Goal: Browse casually: Explore the website without a specific task or goal

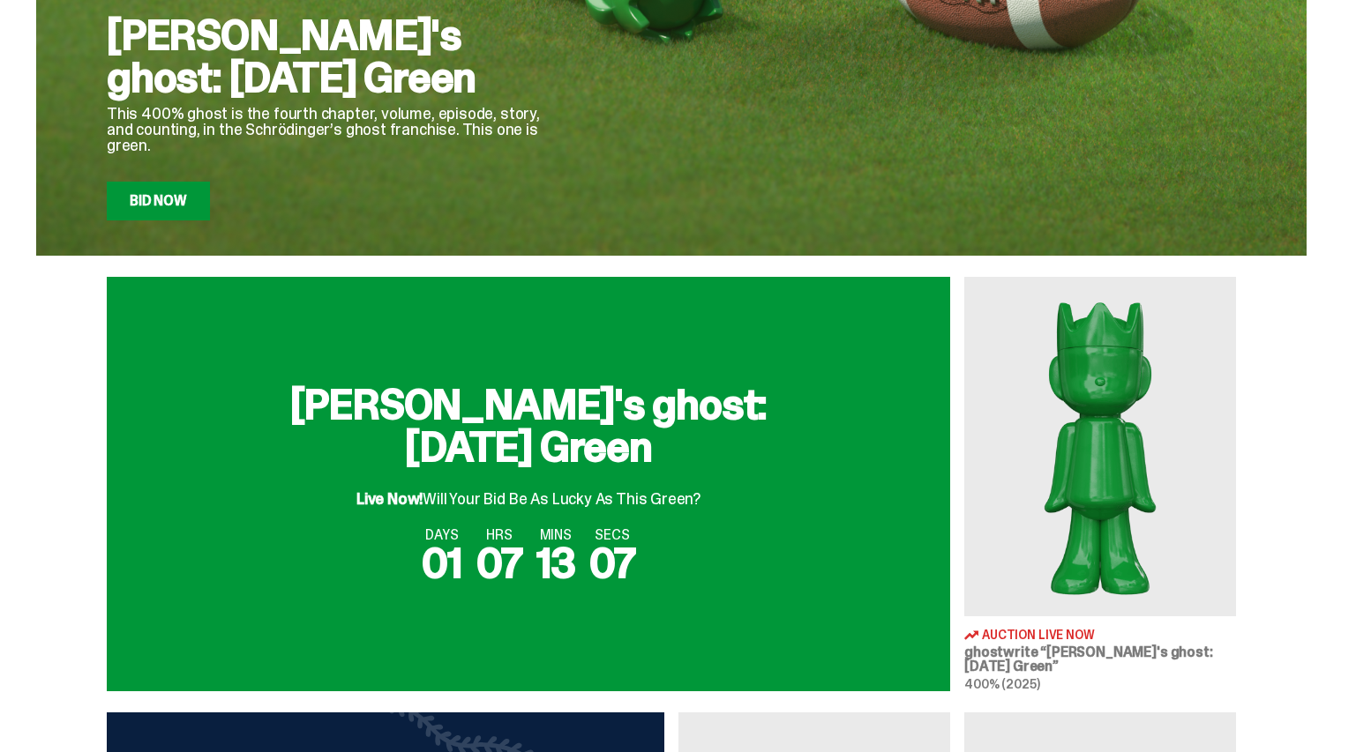
scroll to position [632, 0]
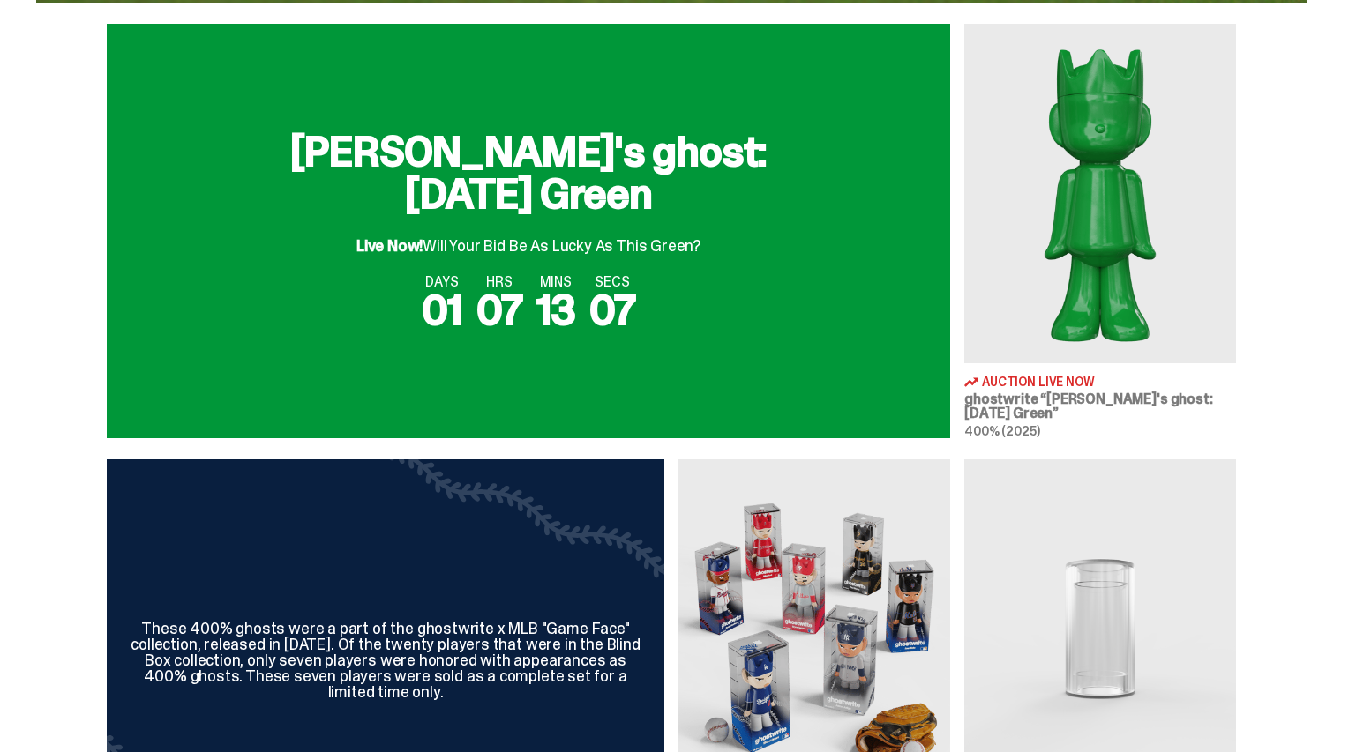
click at [760, 301] on div "DAYS 01 HRS 07 MINS 13 SECS 07" at bounding box center [528, 303] width 801 height 56
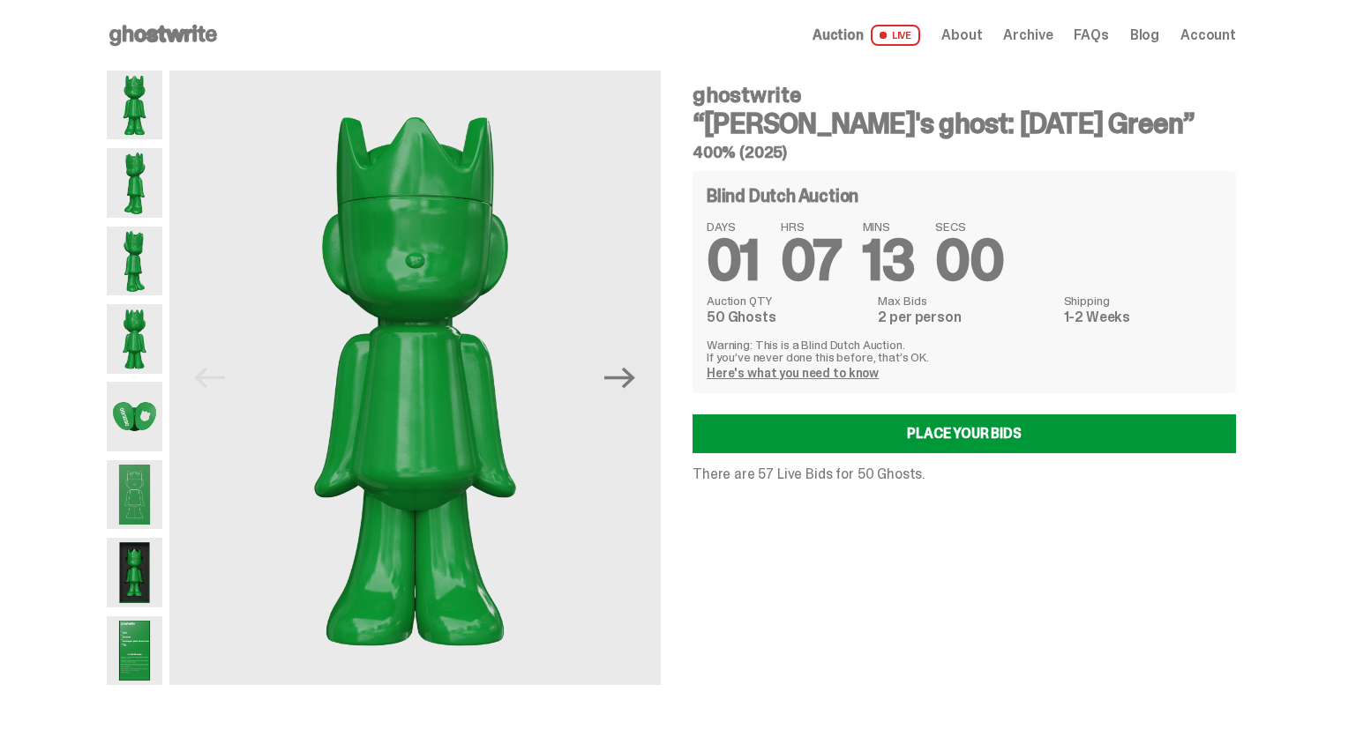
click at [139, 407] on img at bounding box center [135, 416] width 56 height 69
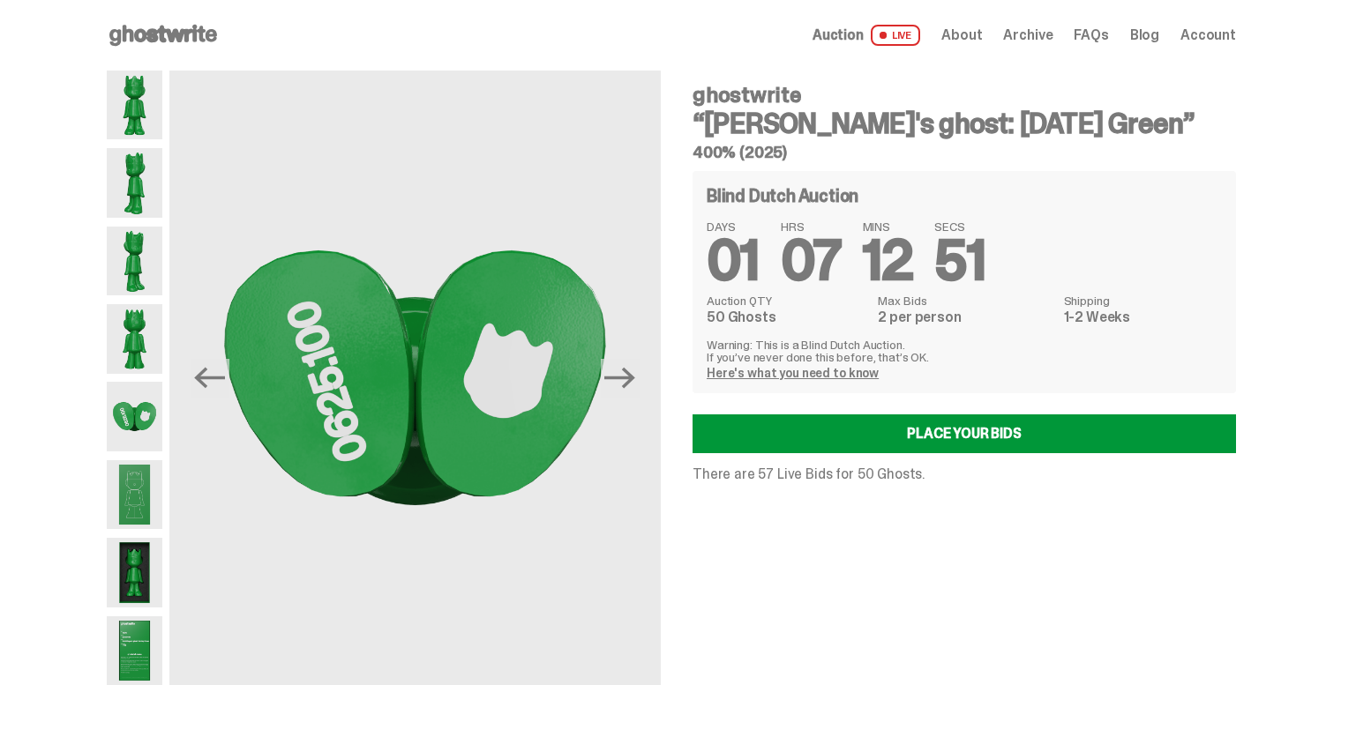
click at [1044, 38] on span "Archive" at bounding box center [1027, 35] width 49 height 14
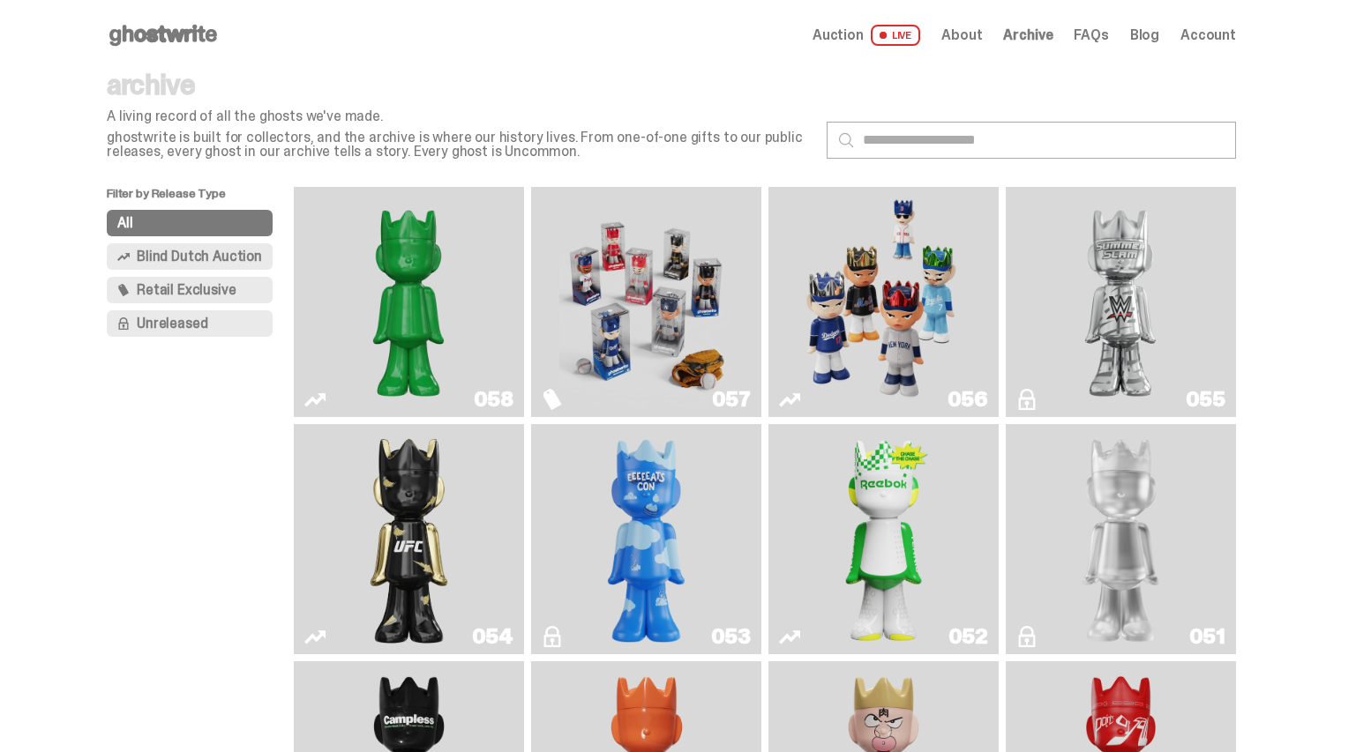
click at [604, 258] on img "Game Face (2025)" at bounding box center [645, 302] width 173 height 216
click at [837, 274] on img "Game Face (2025)" at bounding box center [882, 302] width 173 height 216
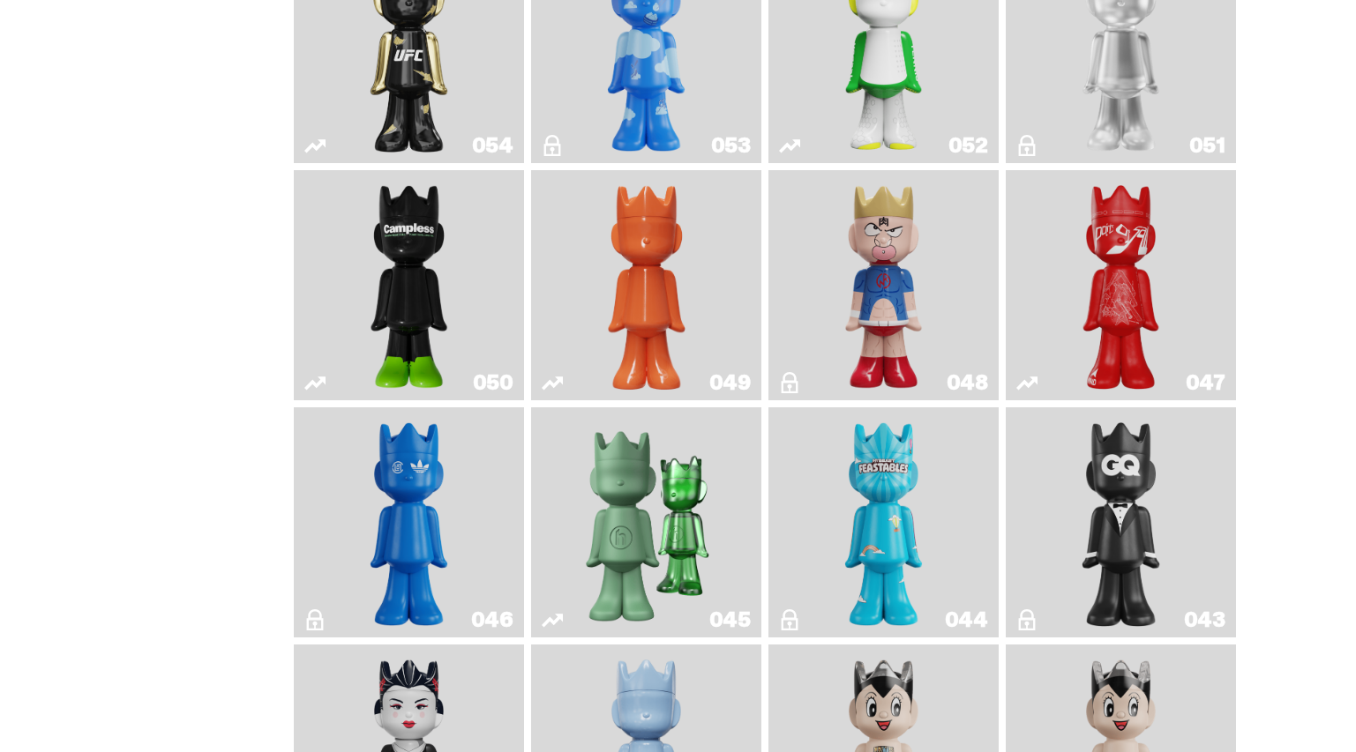
scroll to position [1101, 0]
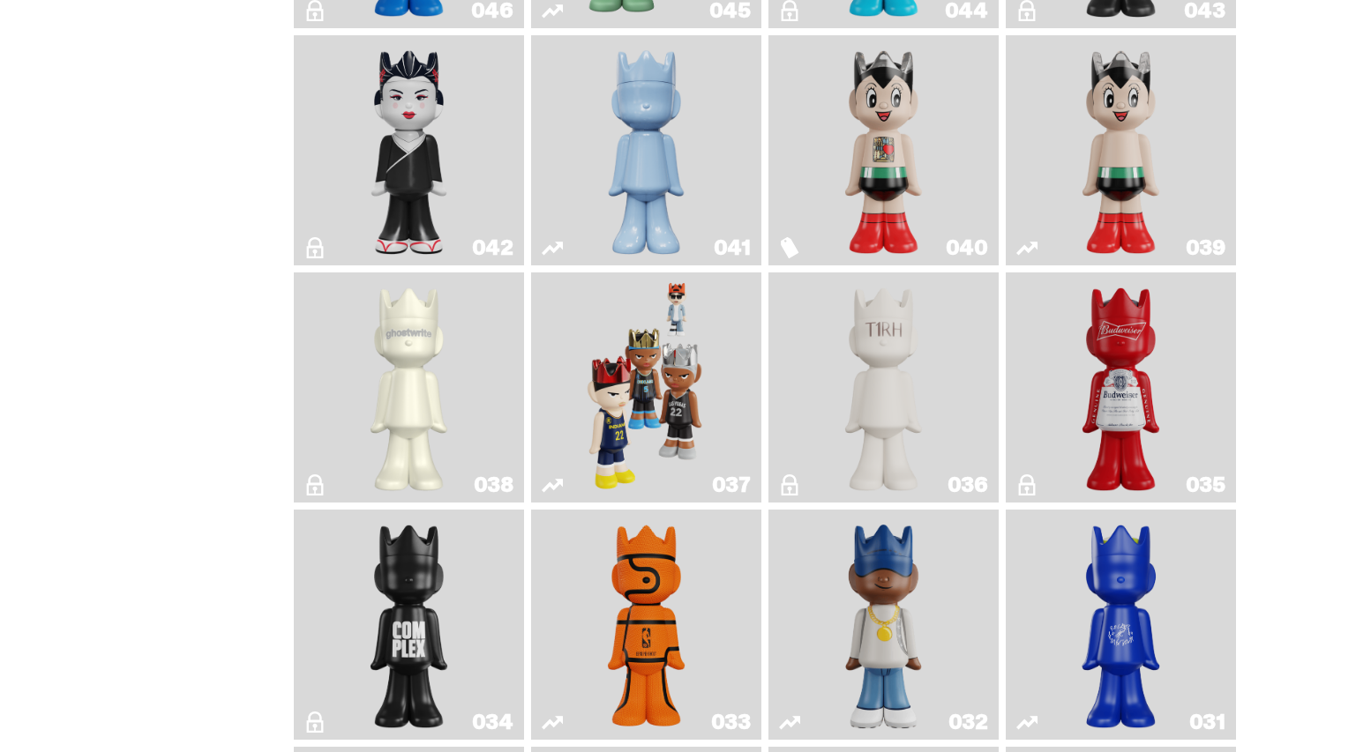
click at [893, 496] on img "The1RoomButler" at bounding box center [883, 388] width 93 height 216
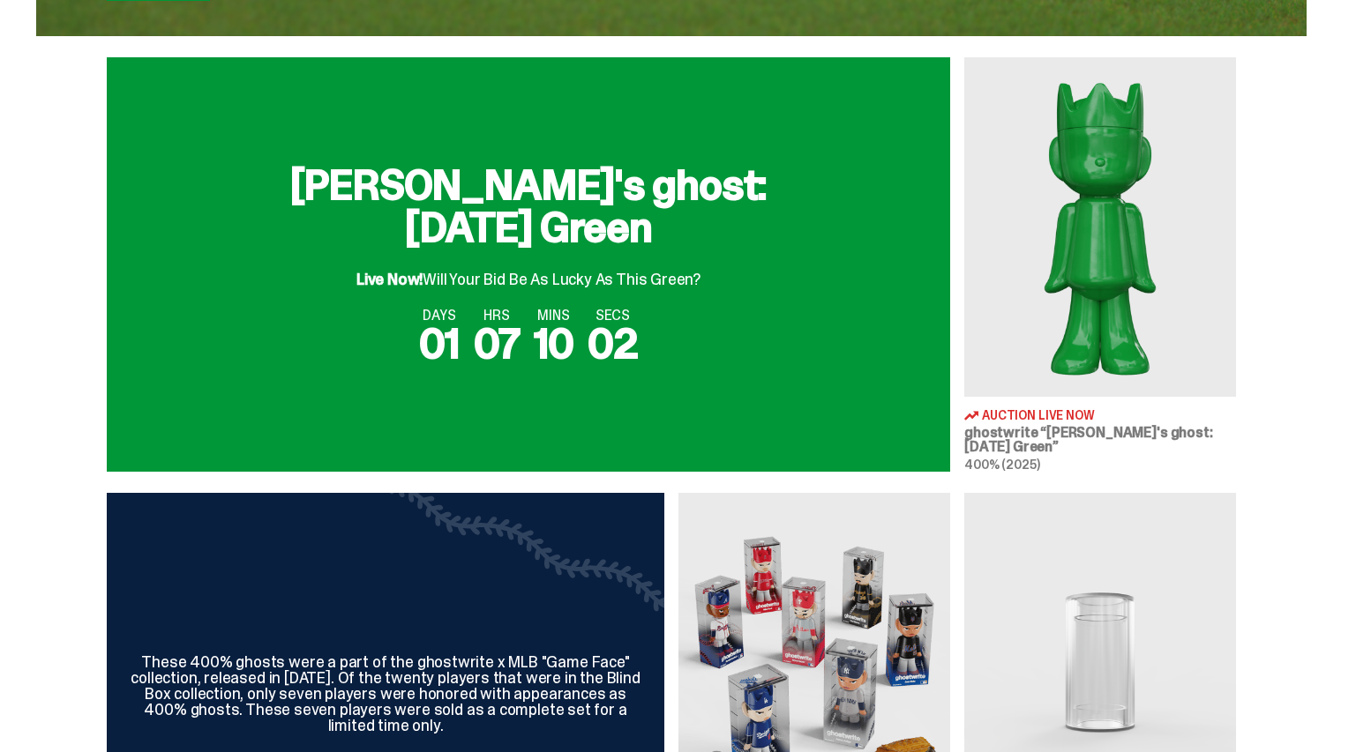
scroll to position [761, 0]
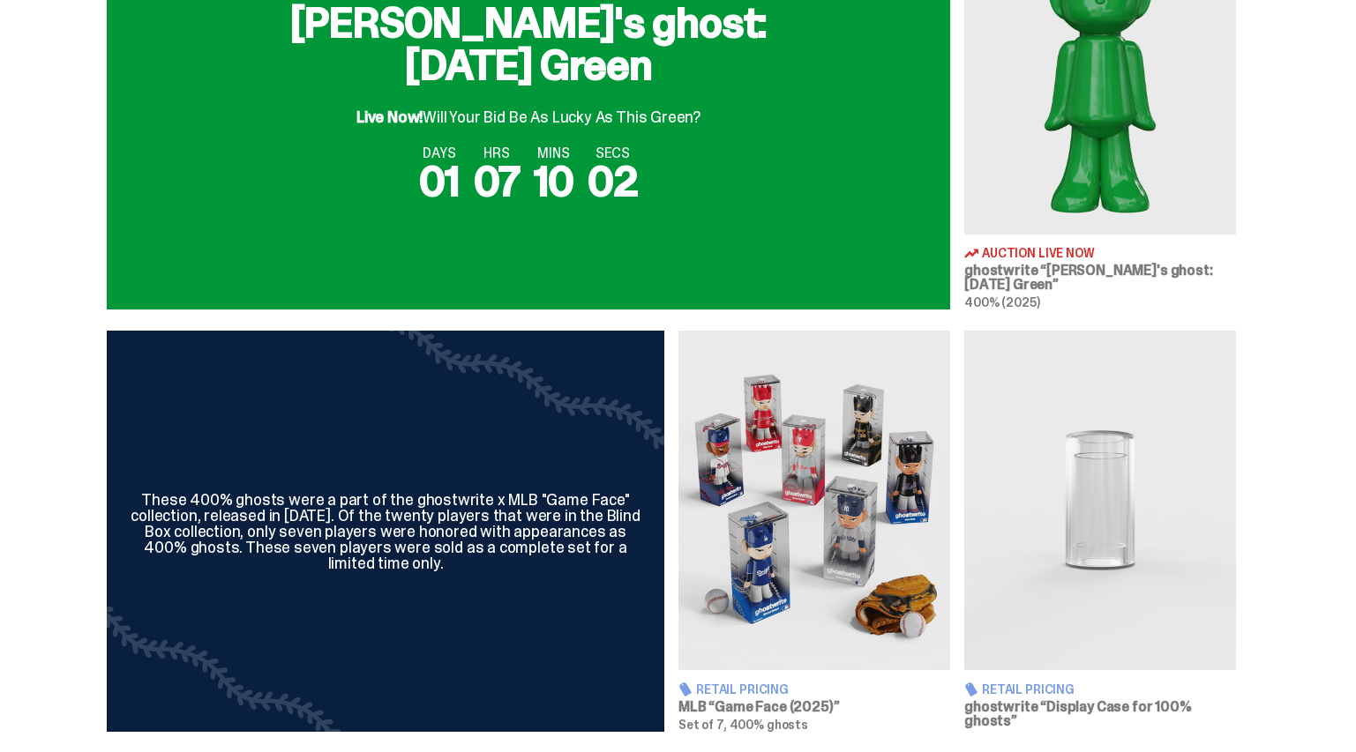
click at [1099, 430] on img at bounding box center [1100, 501] width 272 height 340
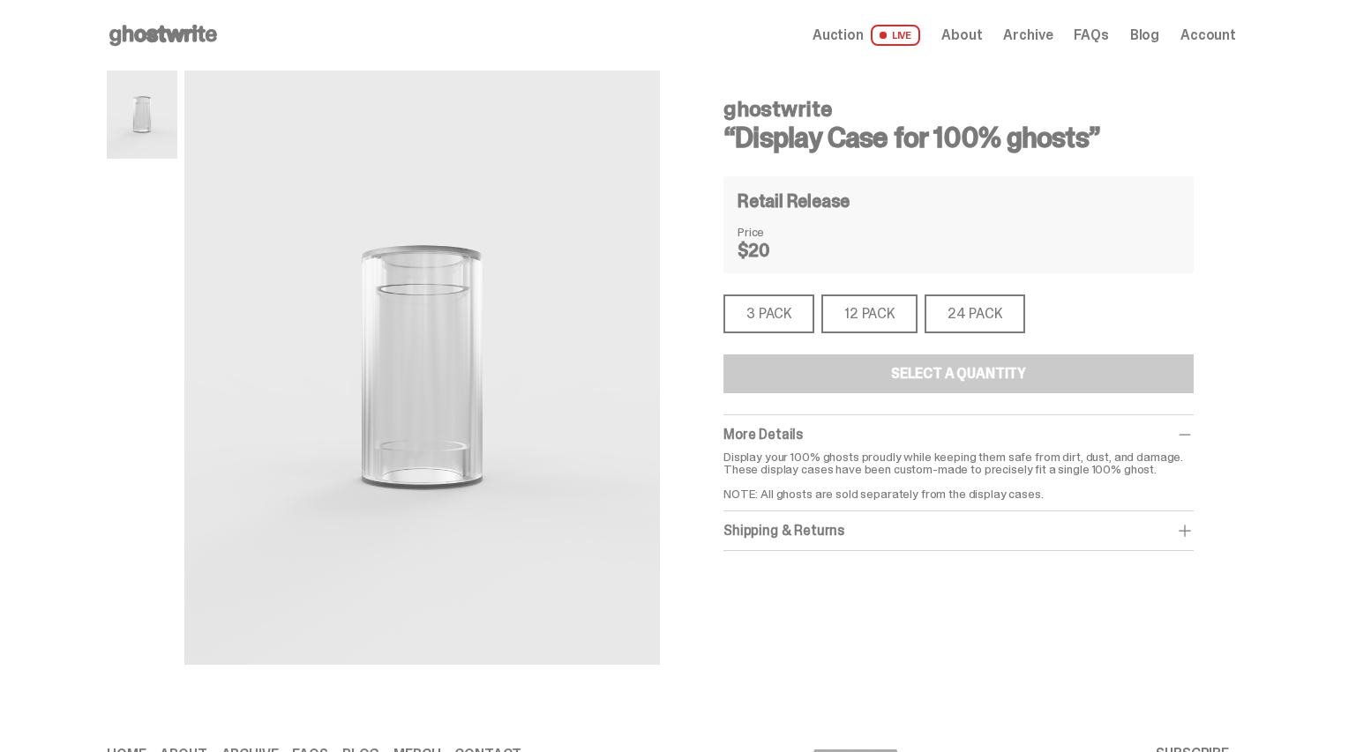
click at [776, 311] on div "3 PACK" at bounding box center [768, 314] width 91 height 39
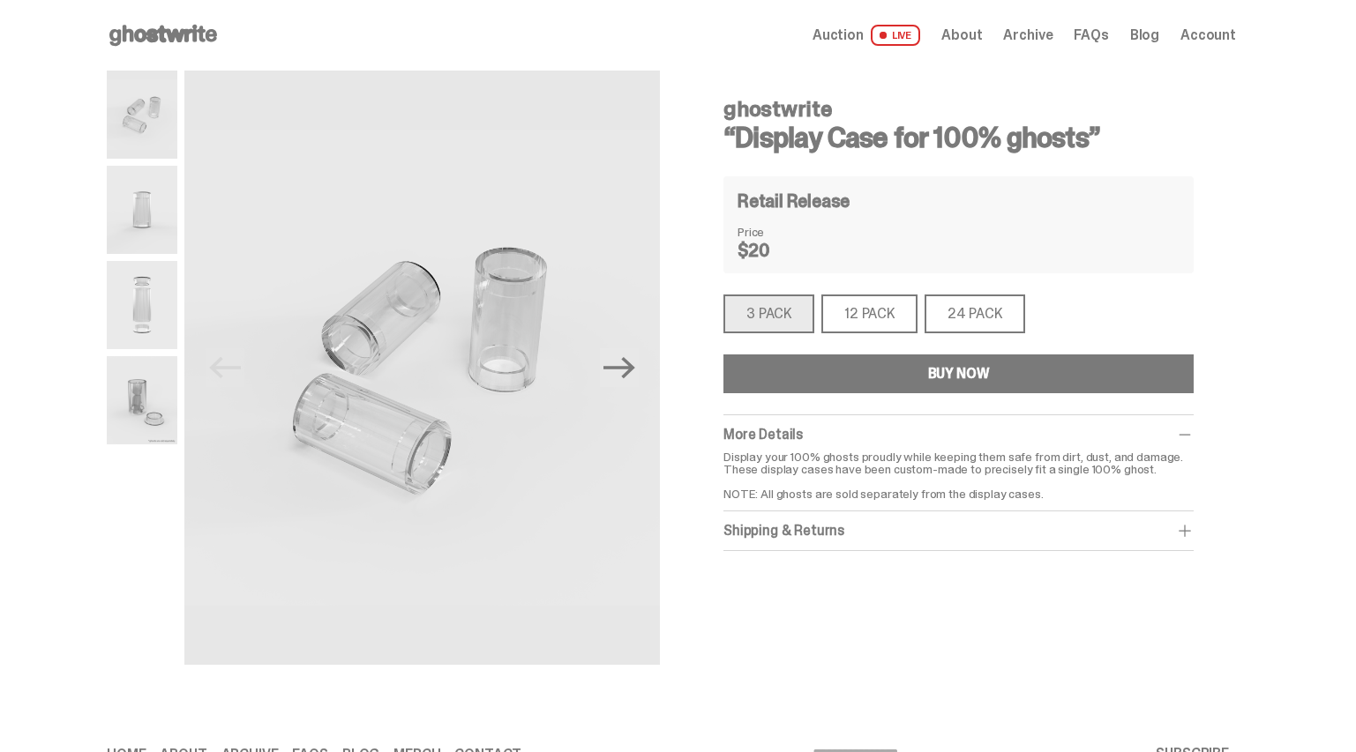
click at [151, 412] on img at bounding box center [142, 400] width 71 height 88
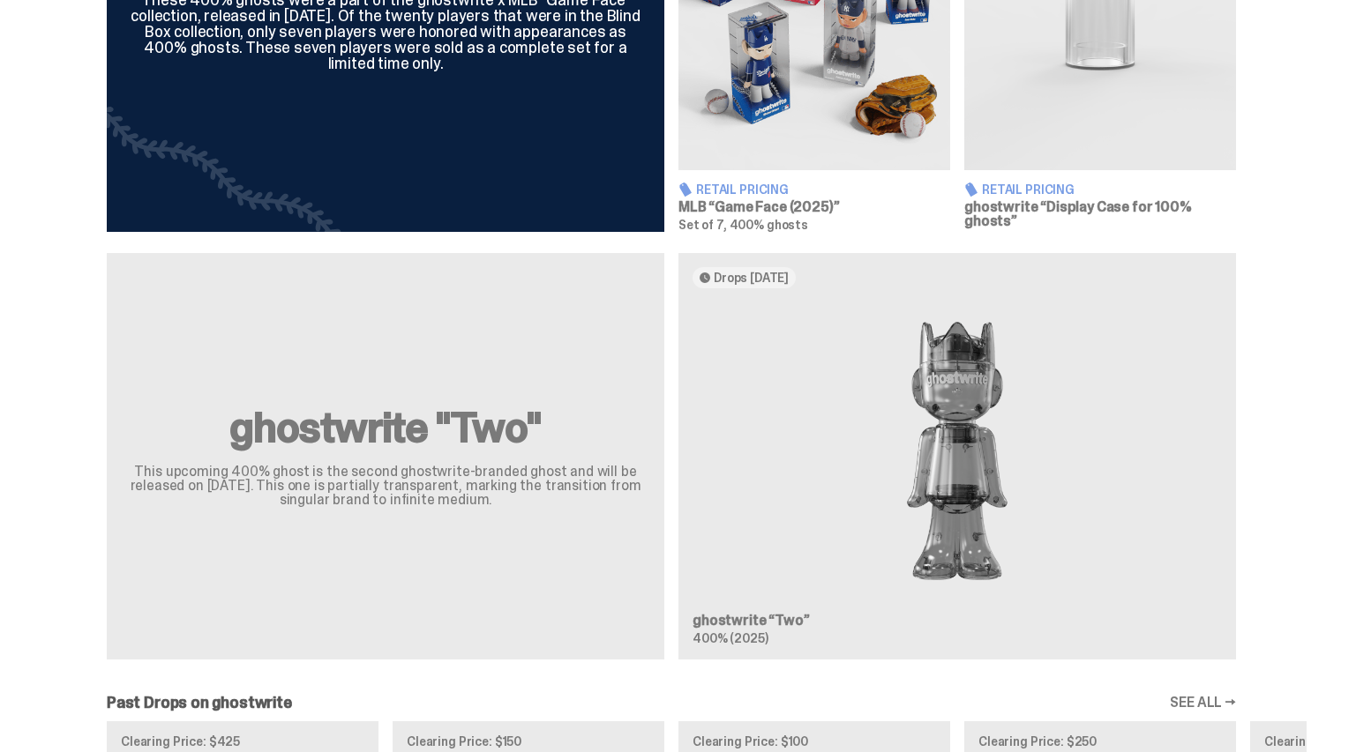
scroll to position [1336, 0]
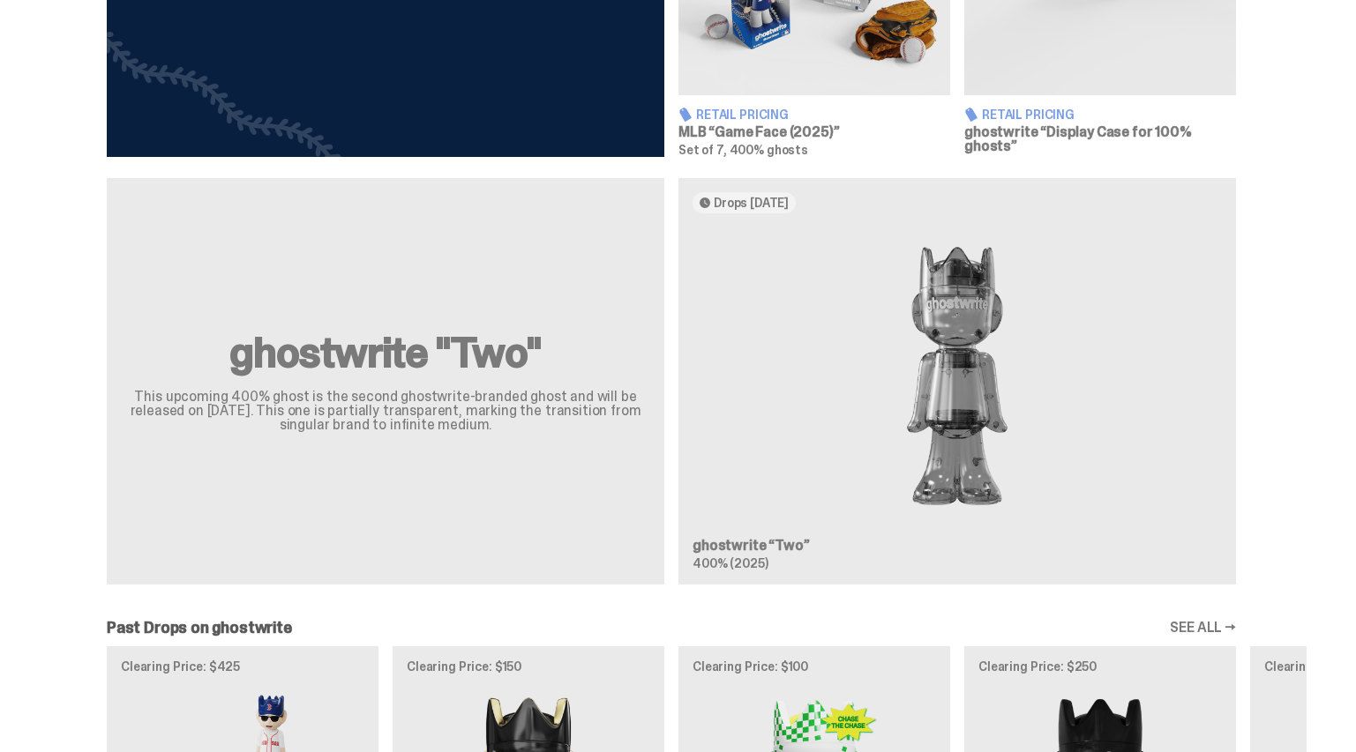
click at [947, 445] on img at bounding box center [956, 377] width 529 height 298
